Goal: Navigation & Orientation: Find specific page/section

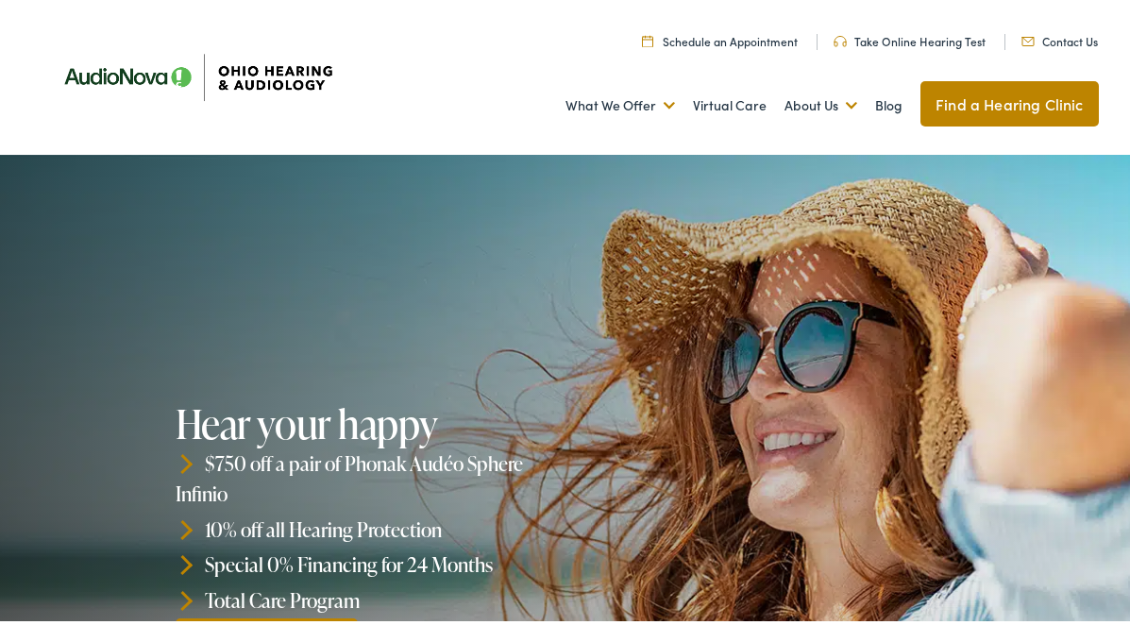
click at [927, 96] on link "Find a Hearing Clinic" at bounding box center [1008, 99] width 177 height 45
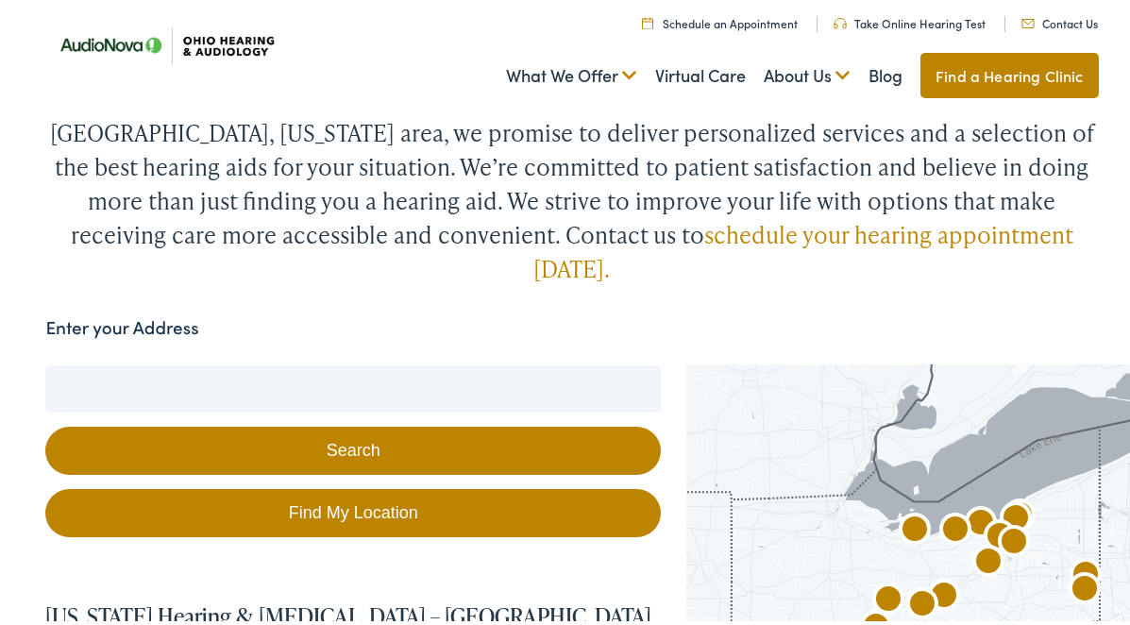
scroll to position [283, 0]
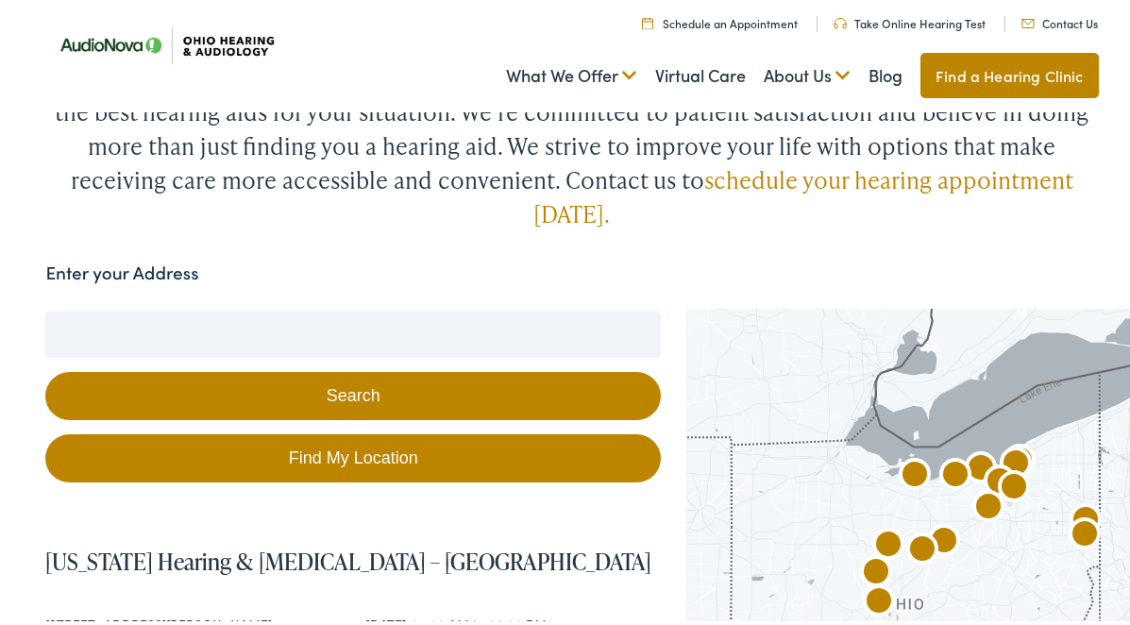
click at [423, 307] on input "Enter your Address" at bounding box center [352, 330] width 615 height 47
click at [425, 307] on input "Enter your Address" at bounding box center [352, 330] width 615 height 47
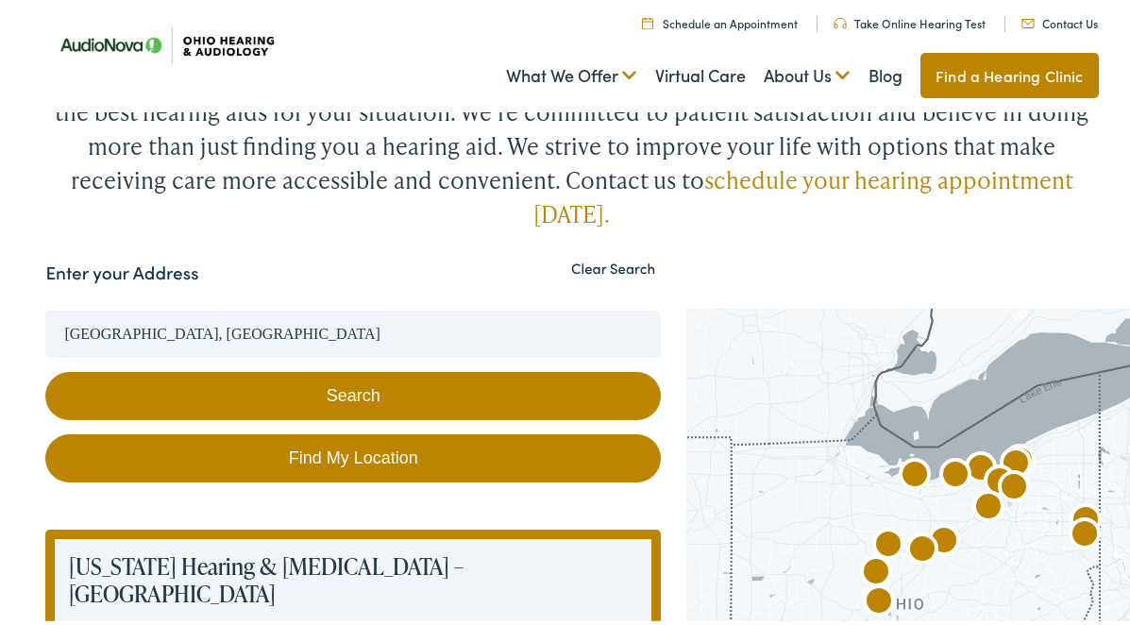
click at [394, 368] on button "Search" at bounding box center [352, 392] width 615 height 48
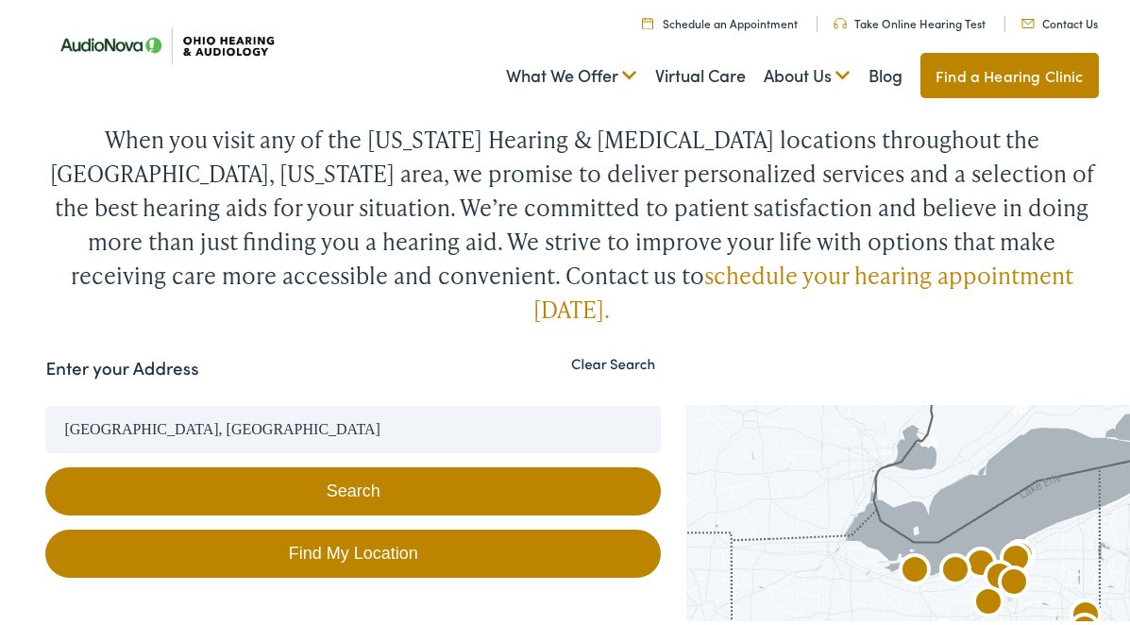
scroll to position [189, 0]
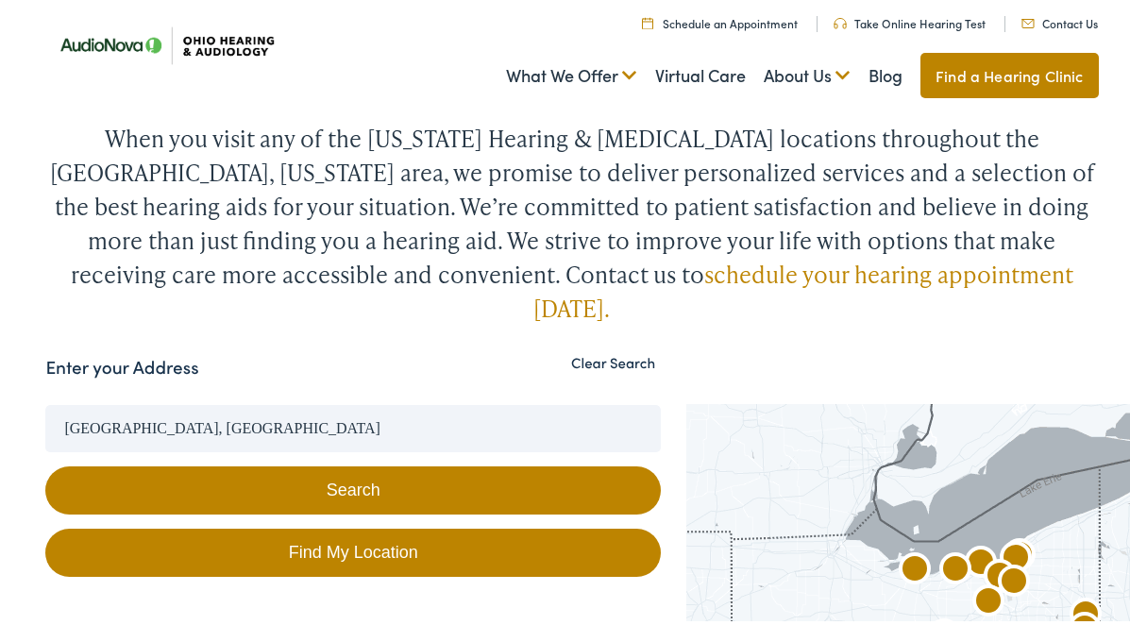
click at [462, 525] on link "Find My Location" at bounding box center [352, 549] width 615 height 48
type input "[GEOGRAPHIC_DATA], [US_STATE]"
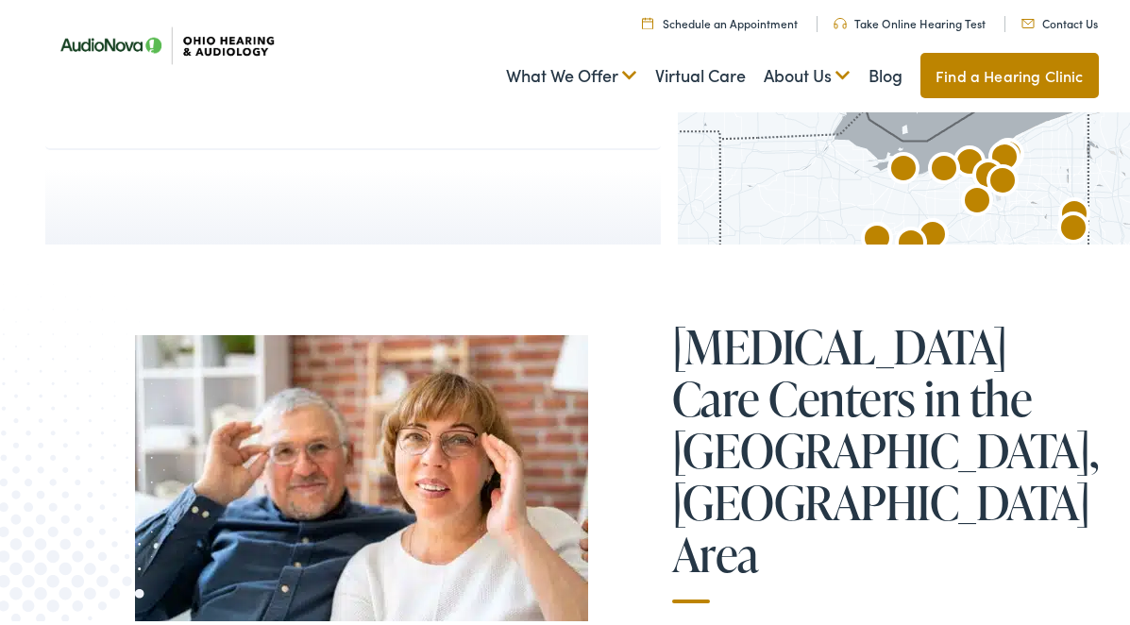
scroll to position [10852, 0]
